Goal: Communication & Community: Ask a question

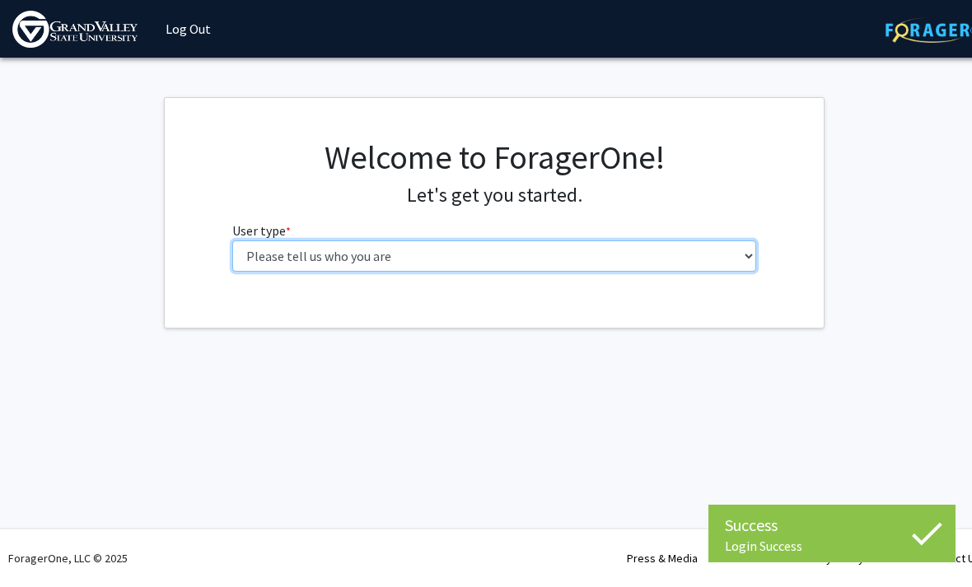
click at [264, 248] on select "Please tell us who you are Undergraduate Student Master's Student Doctoral Cand…" at bounding box center [494, 256] width 525 height 31
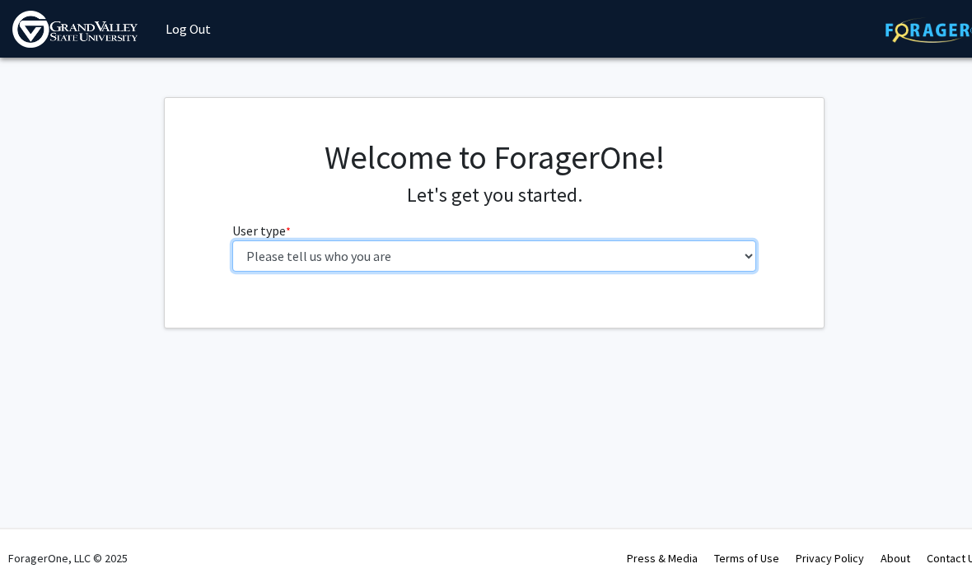
select select "1: undergrad"
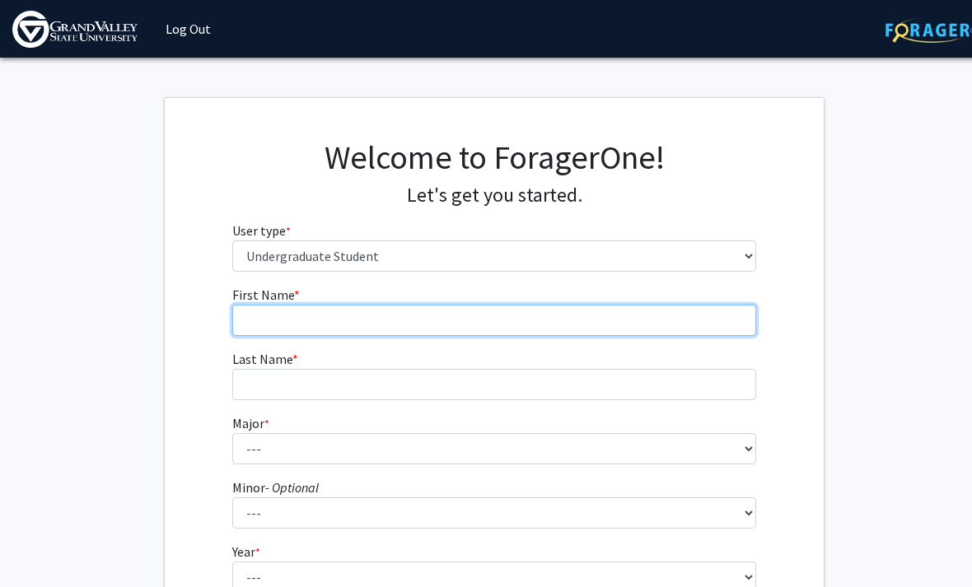
click at [250, 316] on input "First Name * required" at bounding box center [494, 320] width 525 height 31
type input "Robynique"
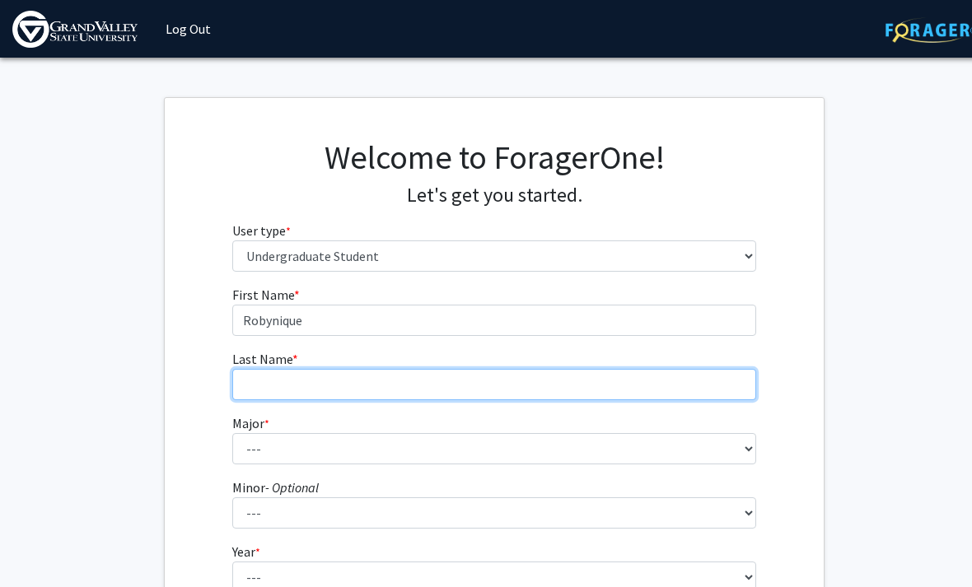
click at [264, 386] on input "Last Name * required" at bounding box center [494, 384] width 525 height 31
type input "[PERSON_NAME]"
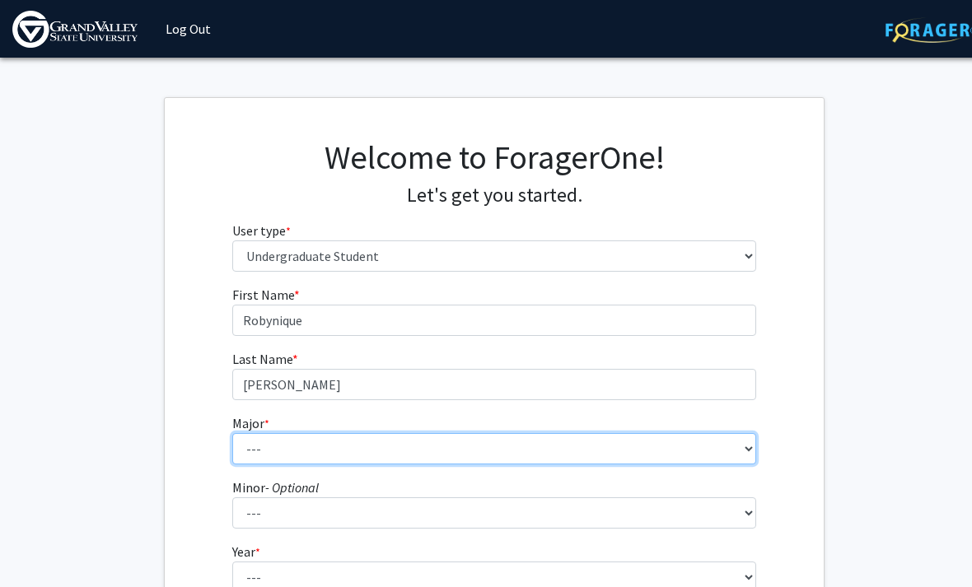
click at [262, 433] on select "--- Advertising and Public Relations Allied Health Science Anthropology Applied…" at bounding box center [494, 448] width 525 height 31
click at [690, 444] on select "--- Advertising and Public Relations Allied Health Science Anthropology Applied…" at bounding box center [494, 448] width 525 height 31
select select "32: 1907"
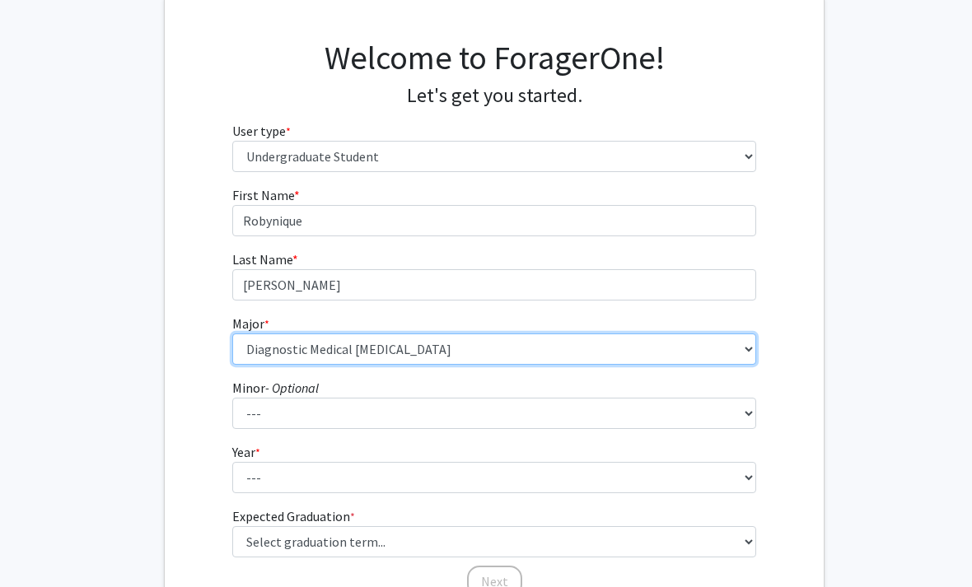
scroll to position [105, 0]
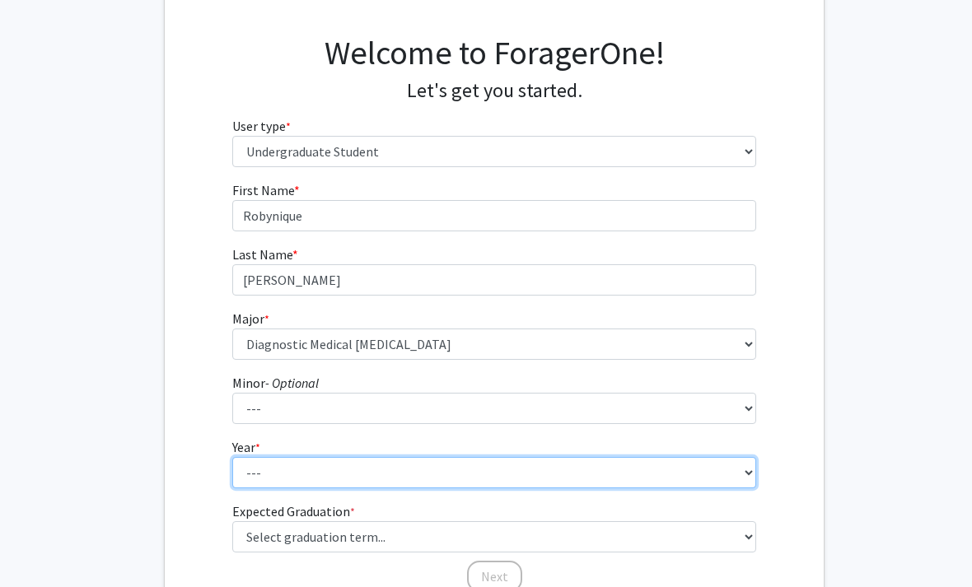
click at [659, 476] on select "--- First-year Sophomore Junior Senior Postbaccalaureate Certificate" at bounding box center [494, 472] width 525 height 31
select select "1: first-year"
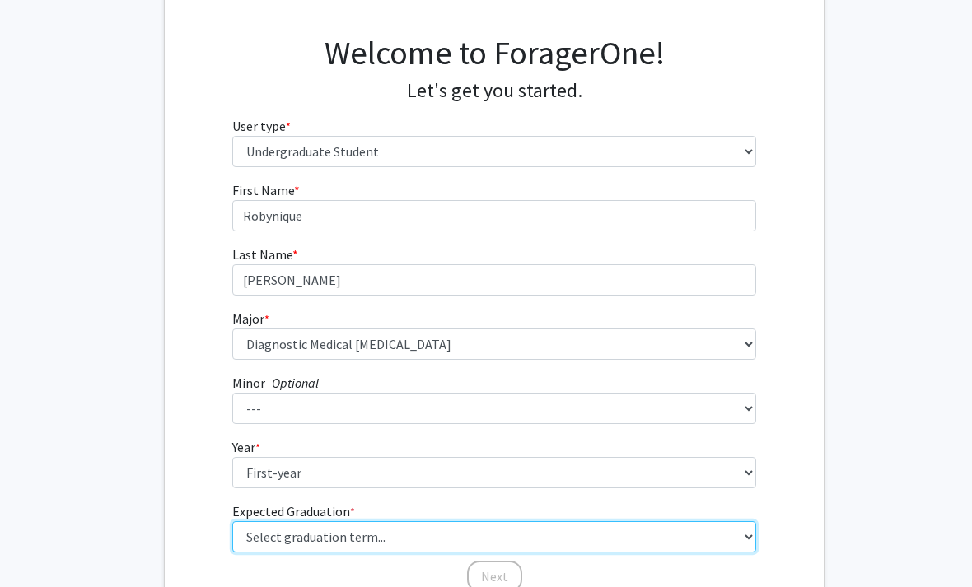
click at [680, 532] on select "Select graduation term... Spring 2025 Summer 2025 Fall 2025 Winter 2025 Spring …" at bounding box center [494, 537] width 525 height 31
select select "18: summer_2029"
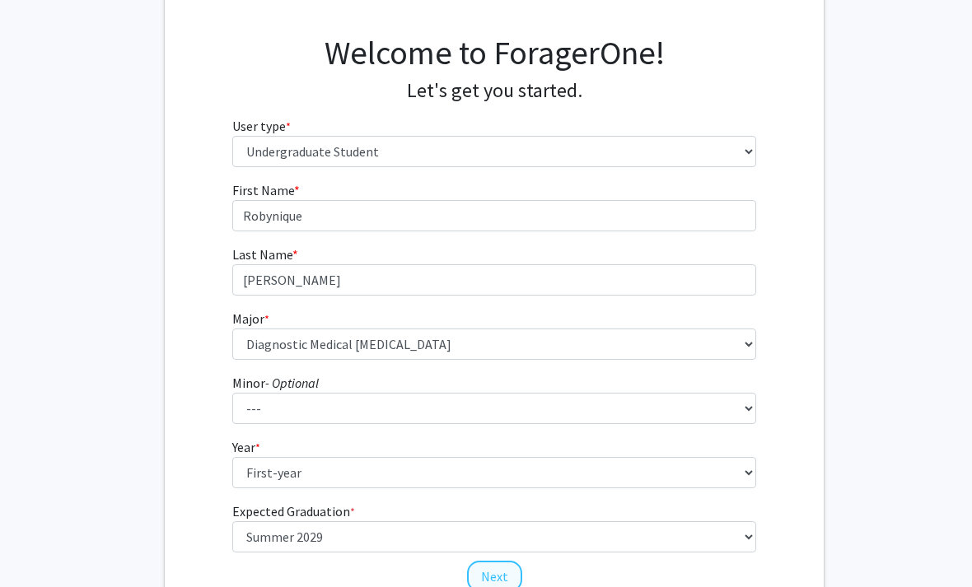
click at [508, 578] on button "Next" at bounding box center [494, 576] width 55 height 31
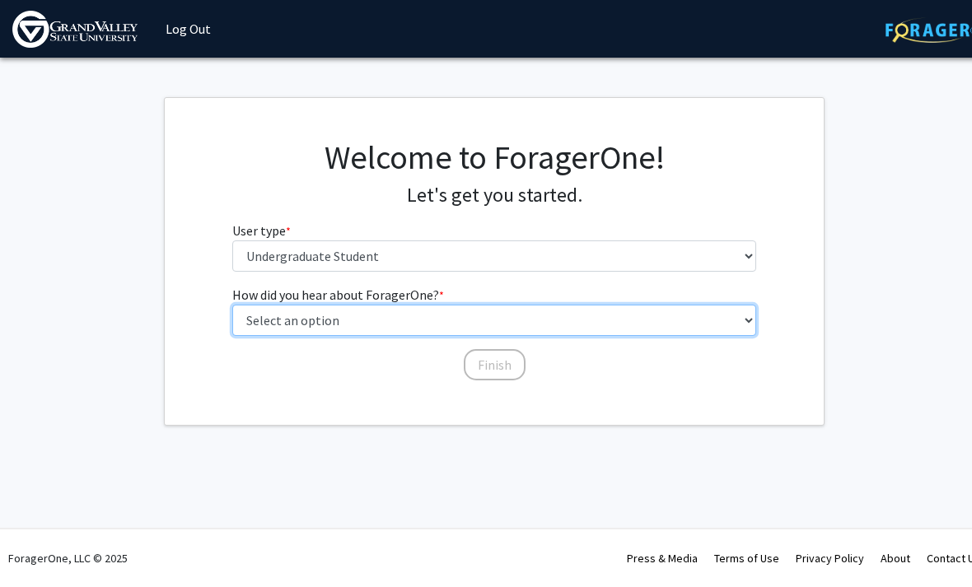
click at [694, 323] on select "Select an option Peer/student recommendation Faculty/staff recommendation Unive…" at bounding box center [494, 320] width 525 height 31
select select "2: faculty_recommendation"
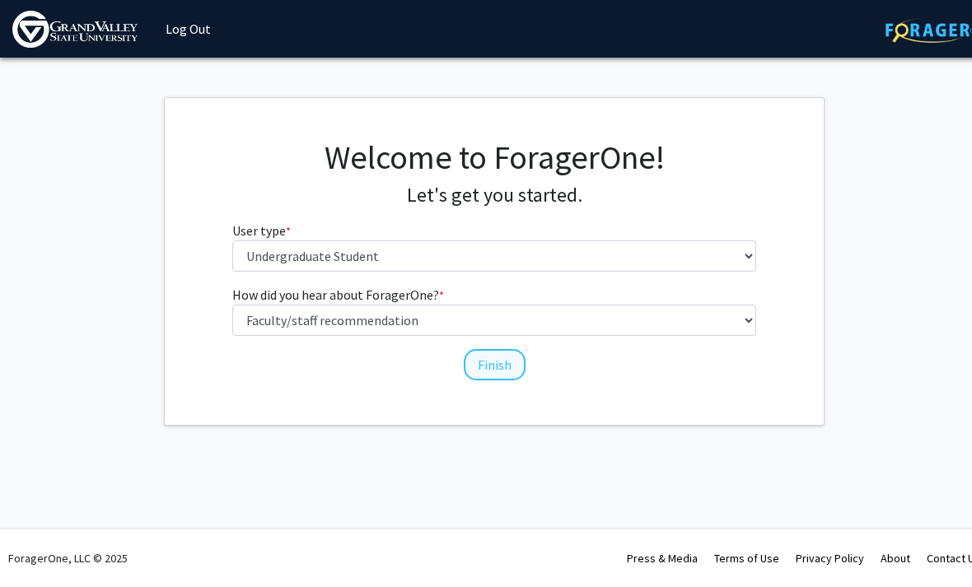
click at [495, 365] on button "Finish" at bounding box center [495, 364] width 62 height 31
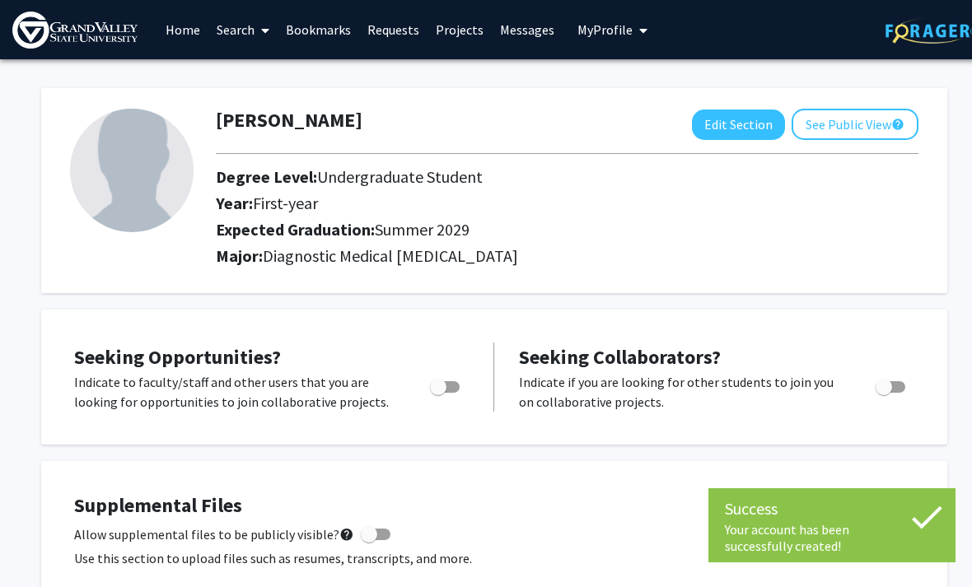
click at [460, 383] on span "Toggle" at bounding box center [445, 387] width 30 height 12
click at [438, 393] on input "Are you actively seeking opportunities?" at bounding box center [438, 393] width 1 height 1
checkbox input "true"
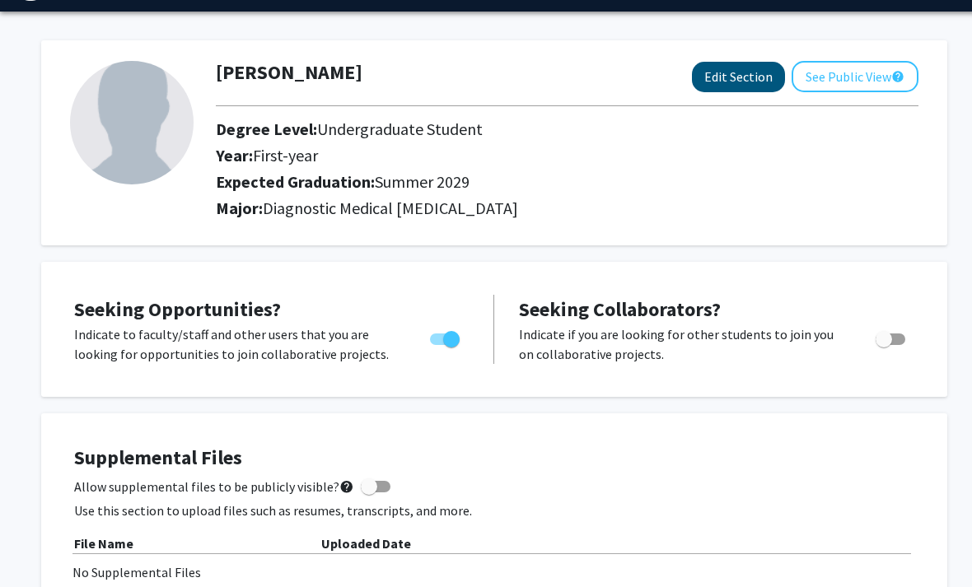
click at [729, 77] on button "Edit Section" at bounding box center [738, 78] width 93 height 30
select select "first-year"
select select "46: summer_2029"
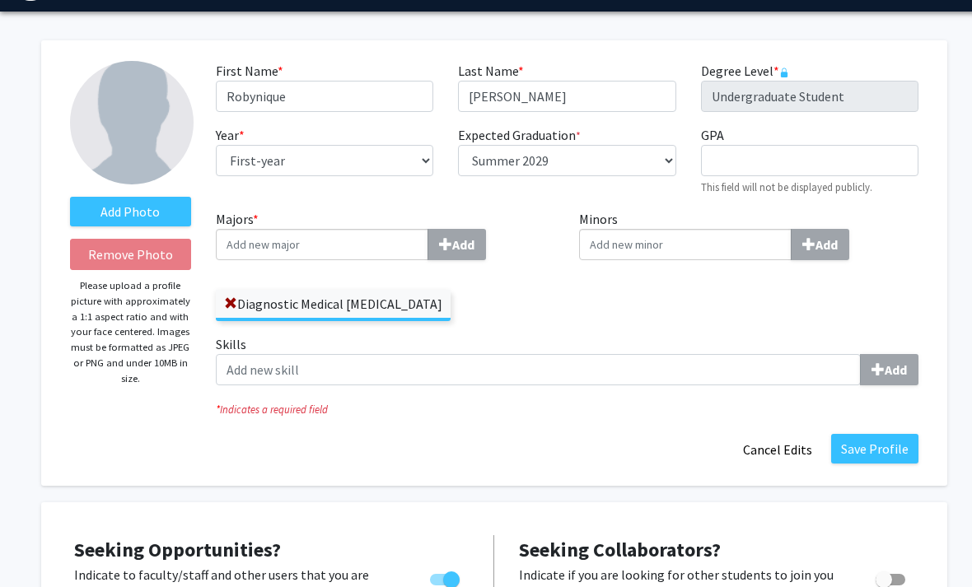
scroll to position [48, 0]
click at [156, 213] on label "Add Photo" at bounding box center [130, 212] width 121 height 30
click at [0, 0] on input "Add Photo" at bounding box center [0, 0] width 0 height 0
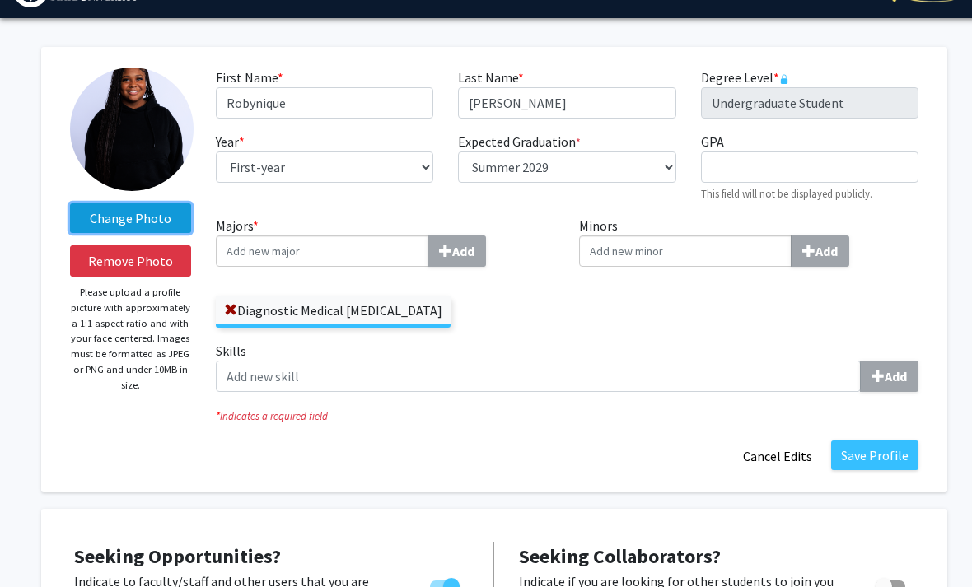
scroll to position [35, 0]
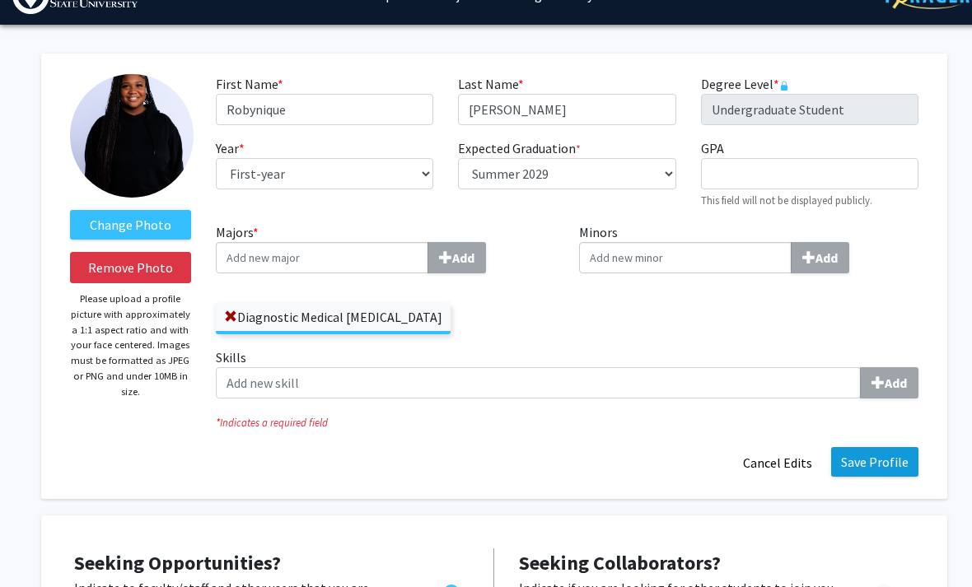
click at [880, 462] on button "Save Profile" at bounding box center [874, 462] width 87 height 30
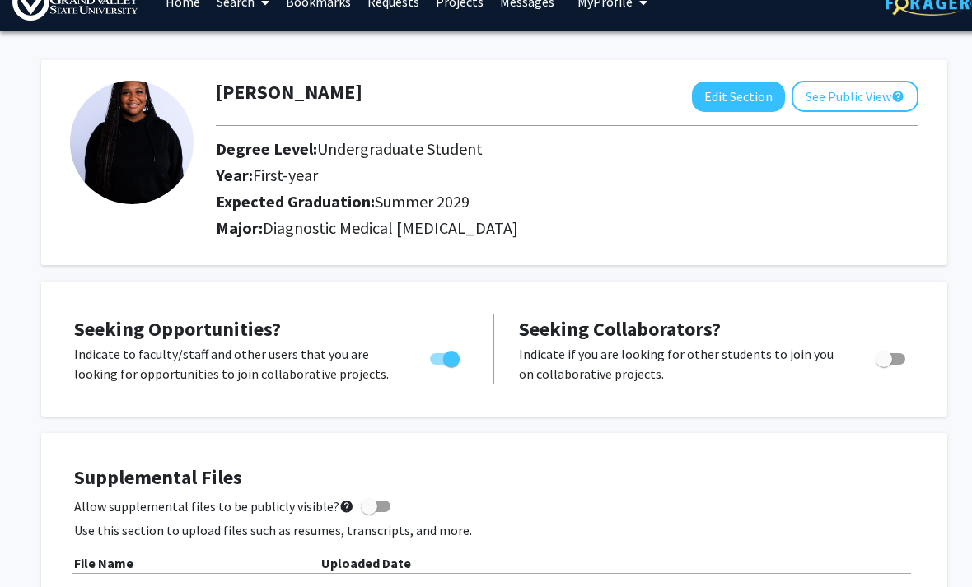
scroll to position [0, 0]
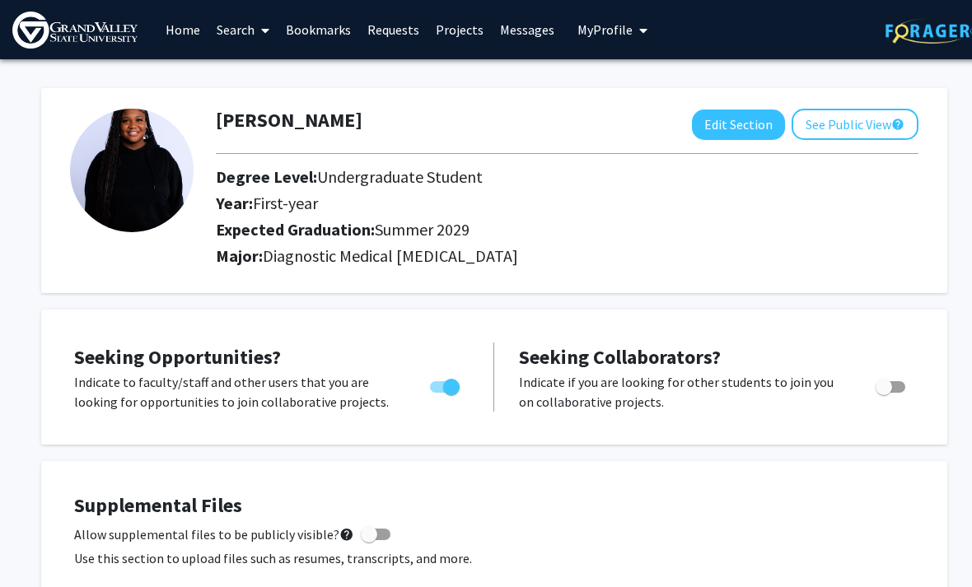
click at [236, 32] on link "Search" at bounding box center [242, 30] width 69 height 58
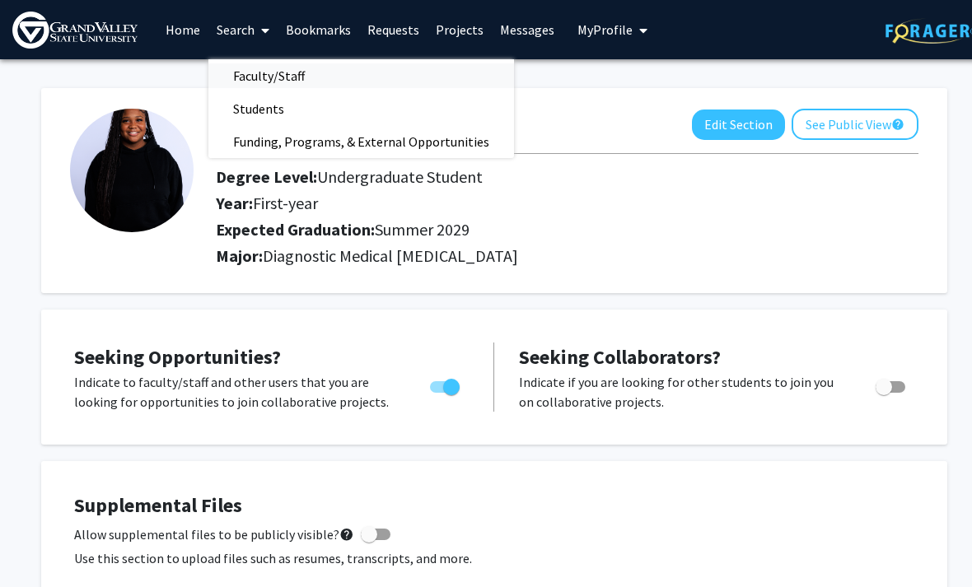
click at [240, 66] on span "Faculty/Staff" at bounding box center [268, 75] width 121 height 33
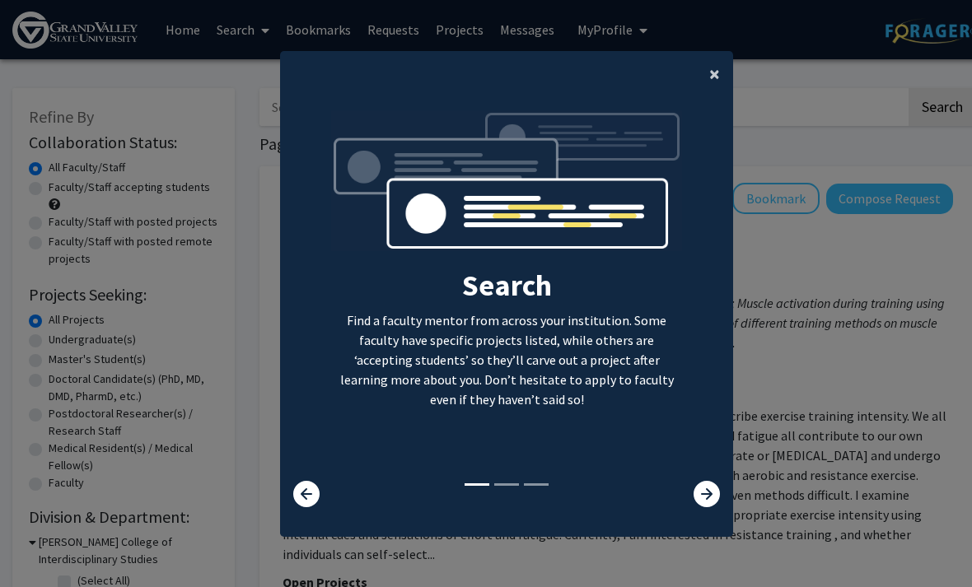
click at [708, 82] on button "×" at bounding box center [714, 74] width 37 height 46
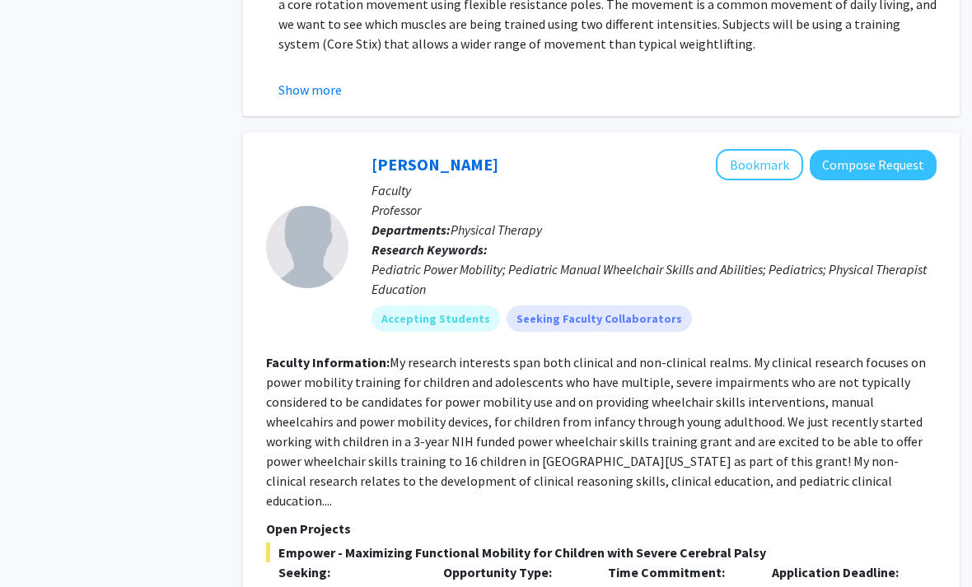
scroll to position [1044, 16]
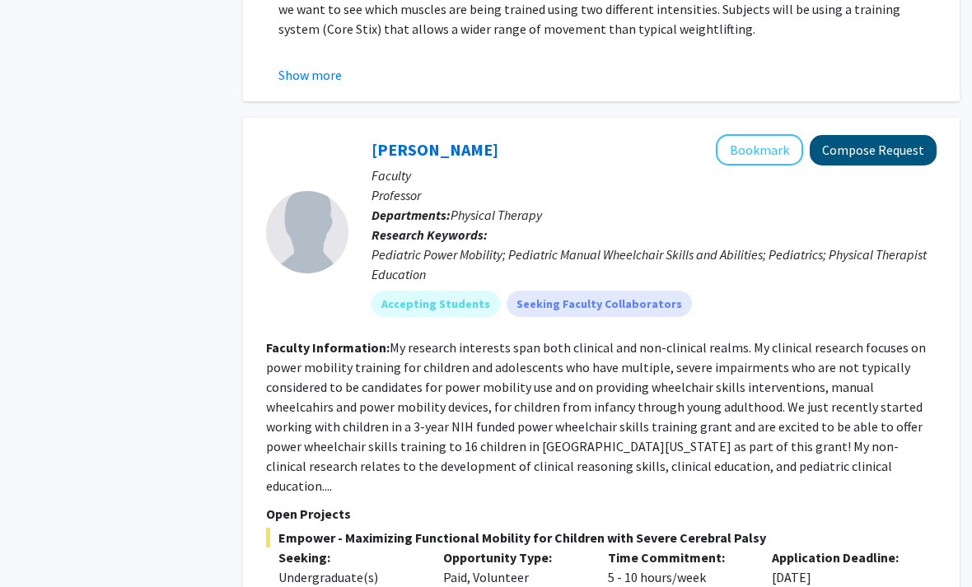
click at [863, 136] on button "Compose Request" at bounding box center [873, 151] width 127 height 30
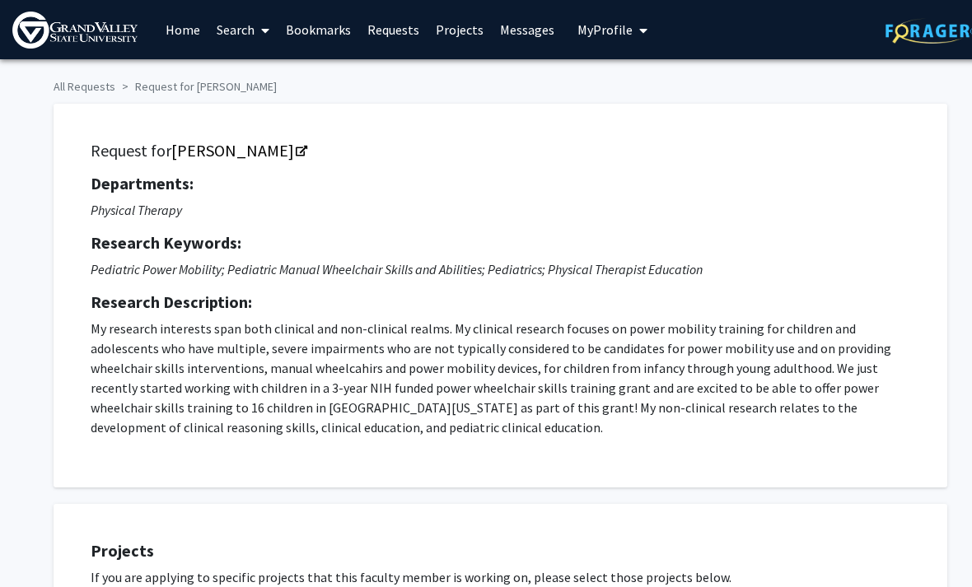
click at [227, 30] on link "Search" at bounding box center [242, 30] width 69 height 58
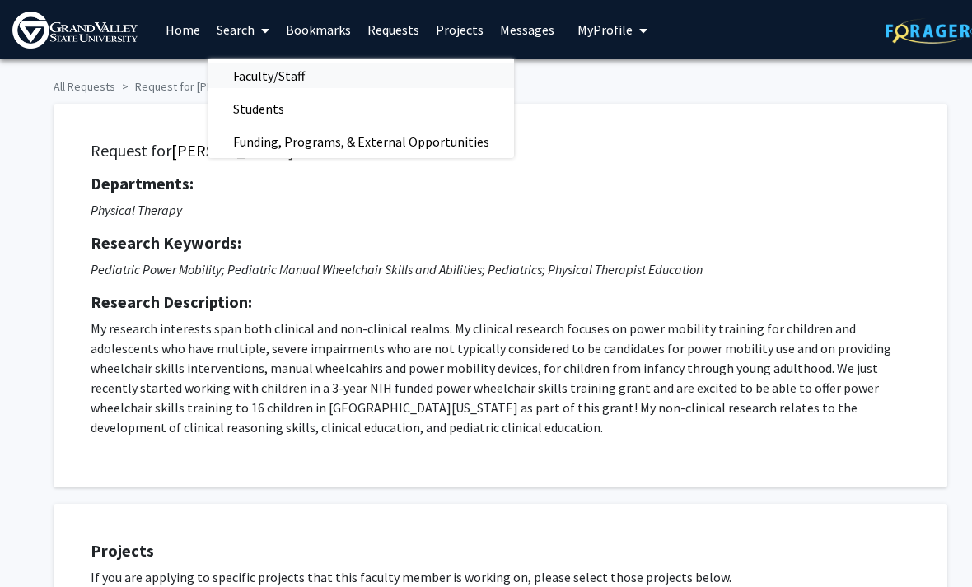
click at [367, 75] on link "Faculty/Staff" at bounding box center [361, 75] width 306 height 25
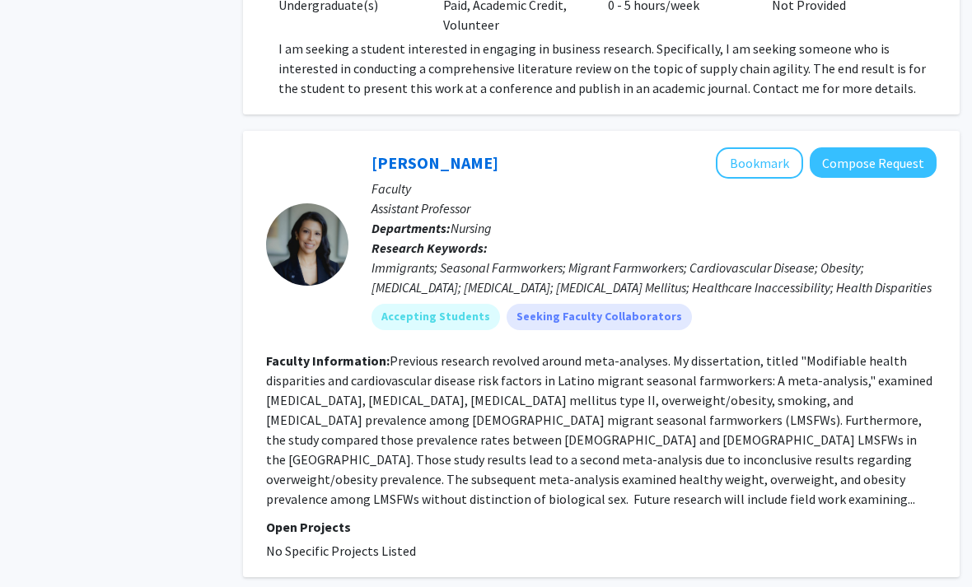
scroll to position [4154, 16]
click at [867, 148] on button "Compose Request" at bounding box center [873, 163] width 127 height 30
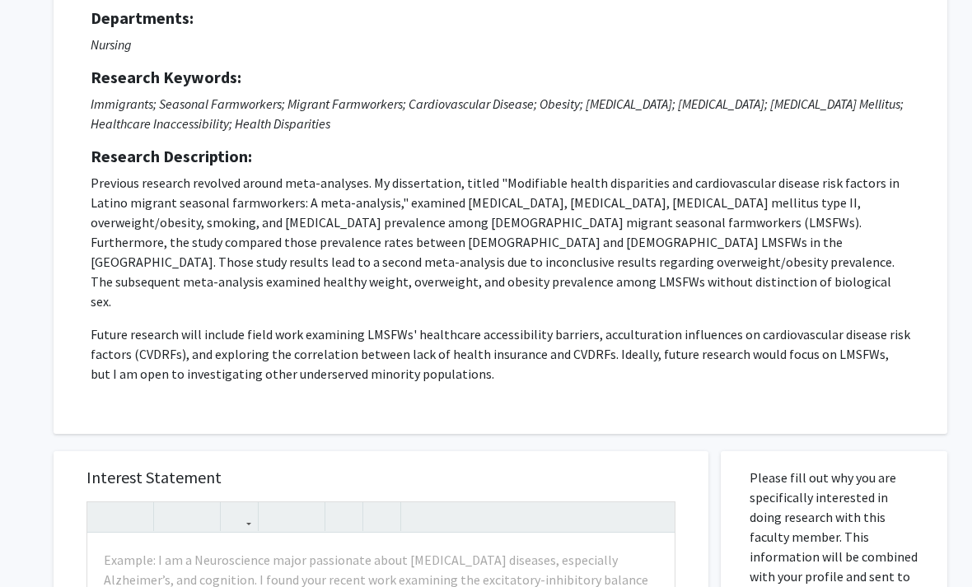
scroll to position [144, 0]
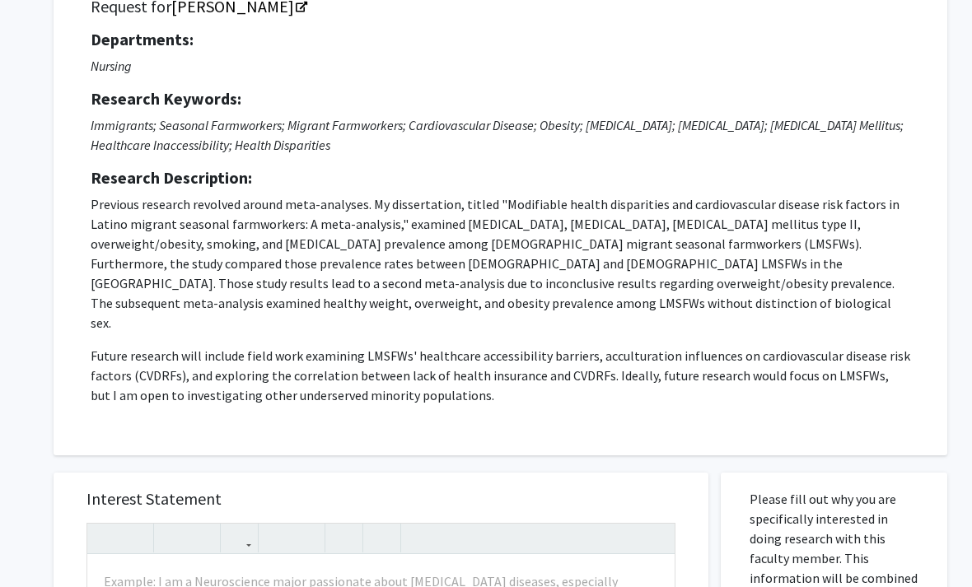
click at [274, 305] on p "Previous research revolved around meta-analyses. My dissertation, titled "Modif…" at bounding box center [501, 299] width 820 height 211
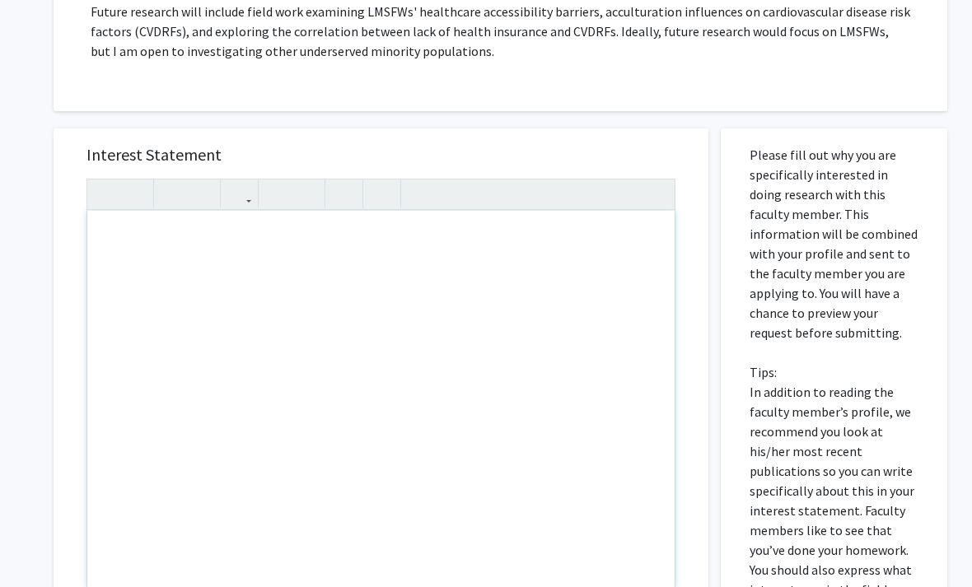
scroll to position [518, 0]
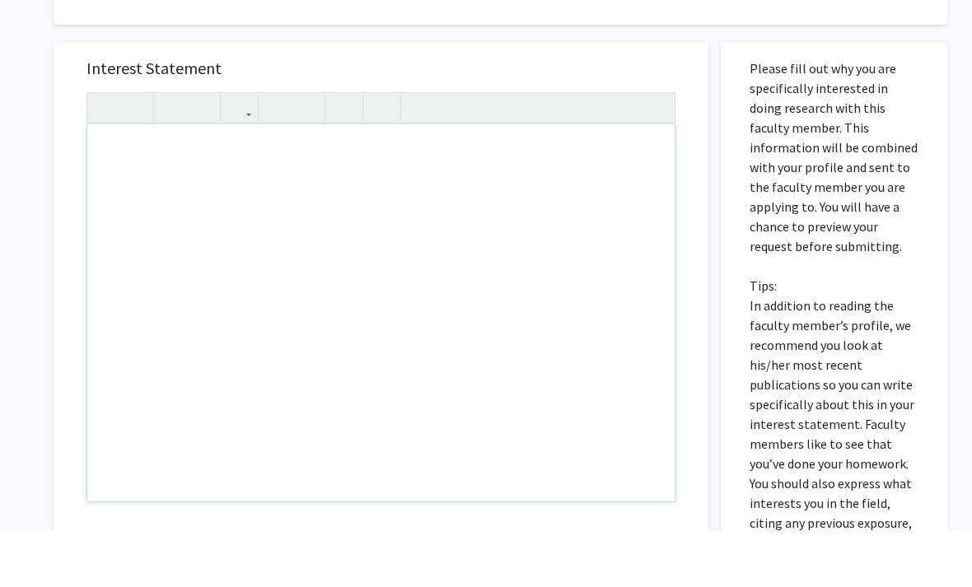
click at [133, 181] on div "Note to users with screen readers: Please press Alt+0 or Option+0 to deactivate…" at bounding box center [380, 369] width 587 height 377
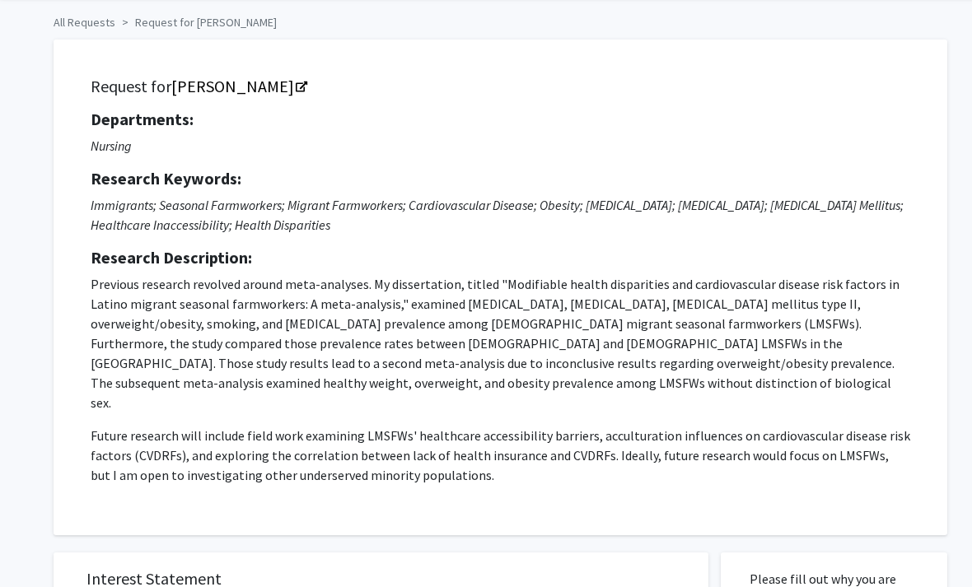
scroll to position [0, 0]
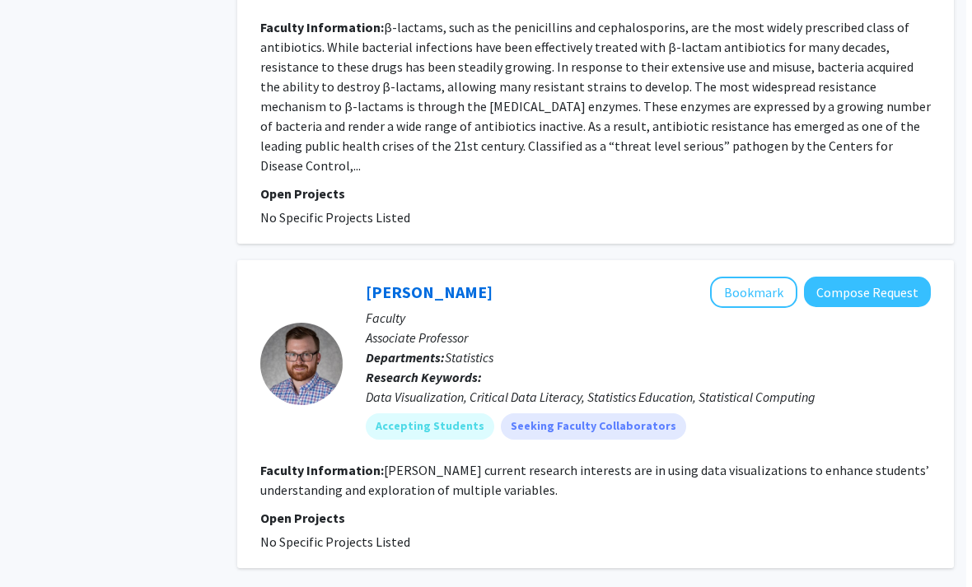
scroll to position [5021, 16]
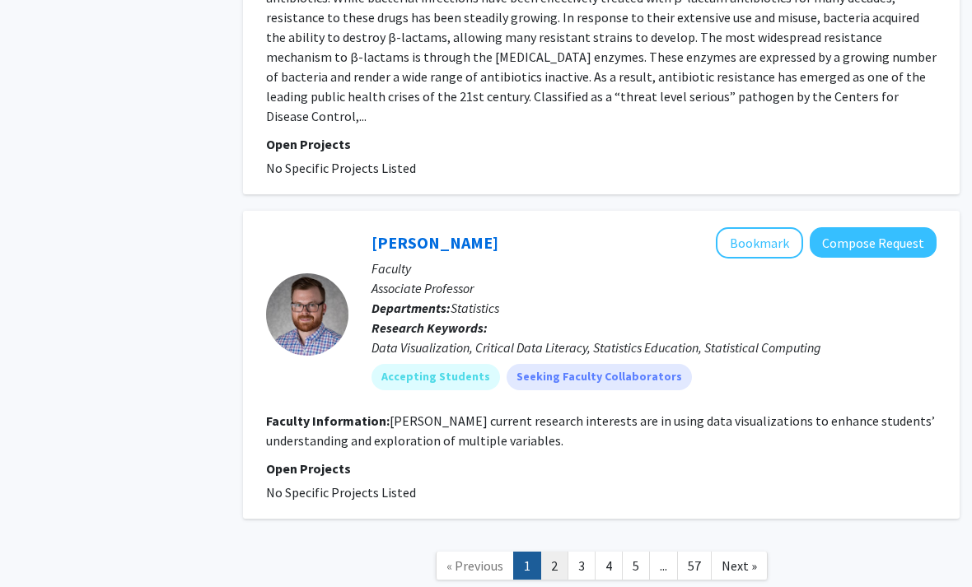
click at [555, 552] on link "2" at bounding box center [555, 566] width 28 height 29
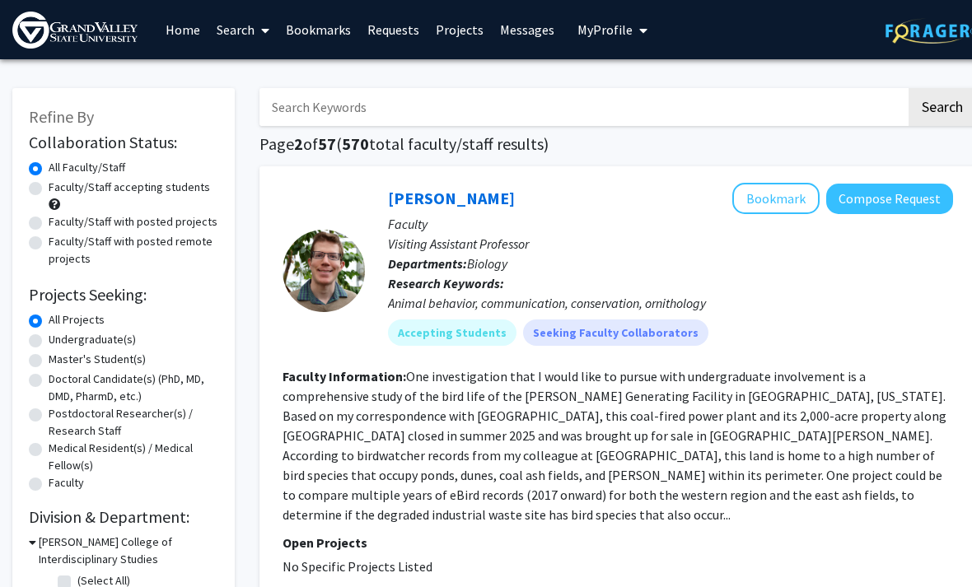
click at [307, 110] on input "Search Keywords" at bounding box center [583, 107] width 647 height 38
type input "Sociology"
click at [942, 105] on button "Search" at bounding box center [943, 107] width 68 height 38
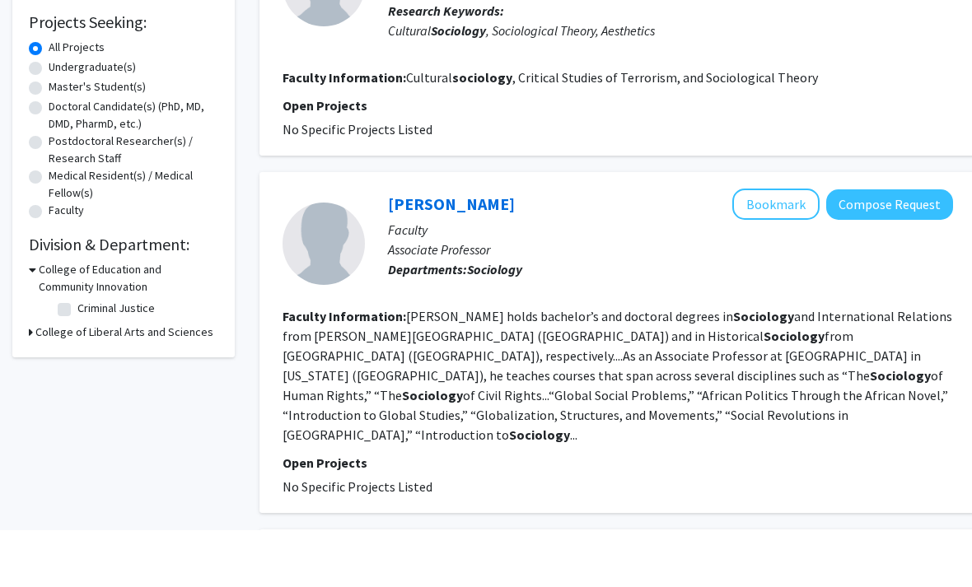
scroll to position [0, 16]
